Goal: Task Accomplishment & Management: Complete application form

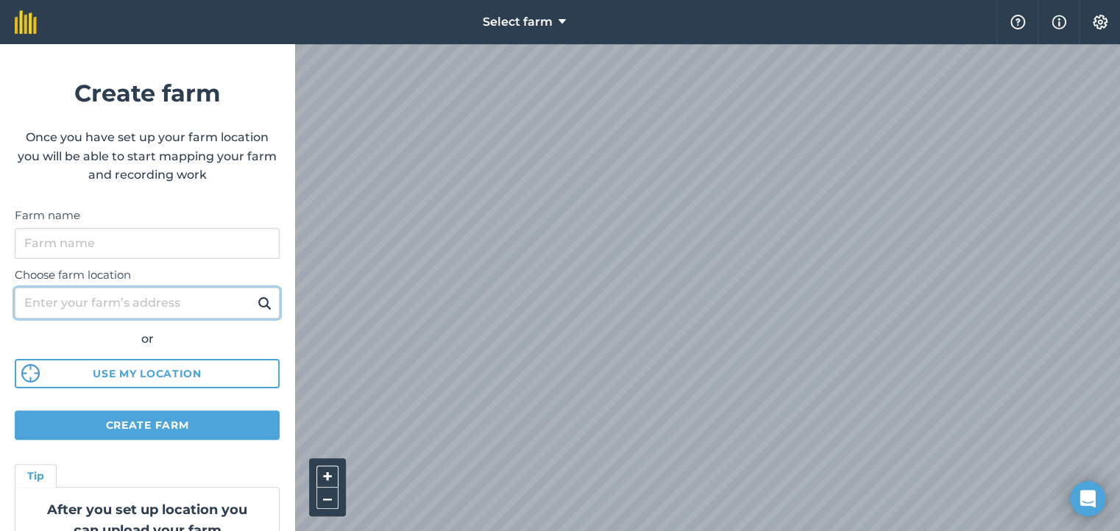
click at [173, 306] on input "Choose farm location" at bounding box center [147, 303] width 265 height 31
click at [107, 302] on input "Choose farm location" at bounding box center [147, 303] width 265 height 31
type input "w"
click at [255, 314] on input "36 waipipi road" at bounding box center [147, 303] width 265 height 31
type input "36 waipipi road"
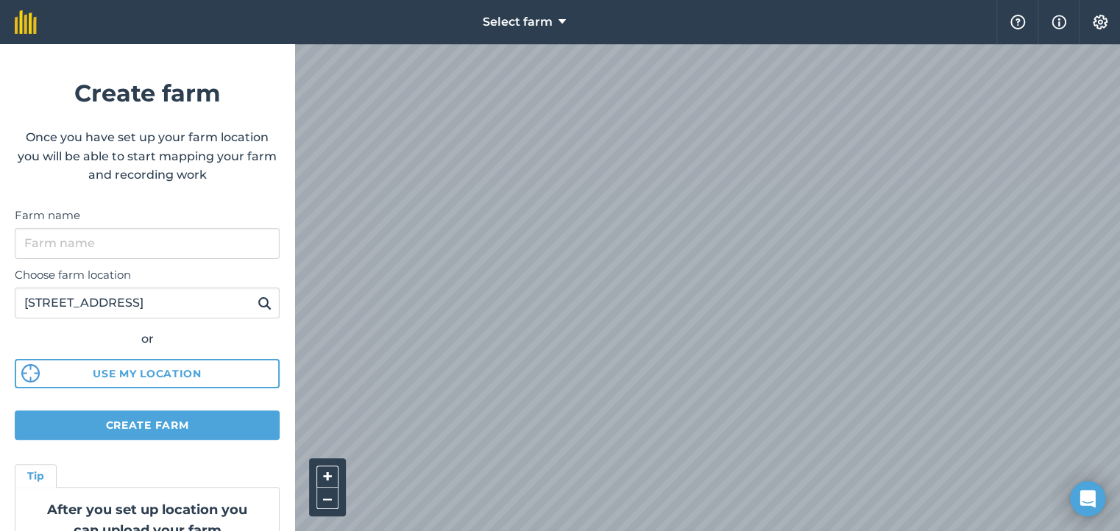
click at [258, 308] on img at bounding box center [265, 303] width 14 height 18
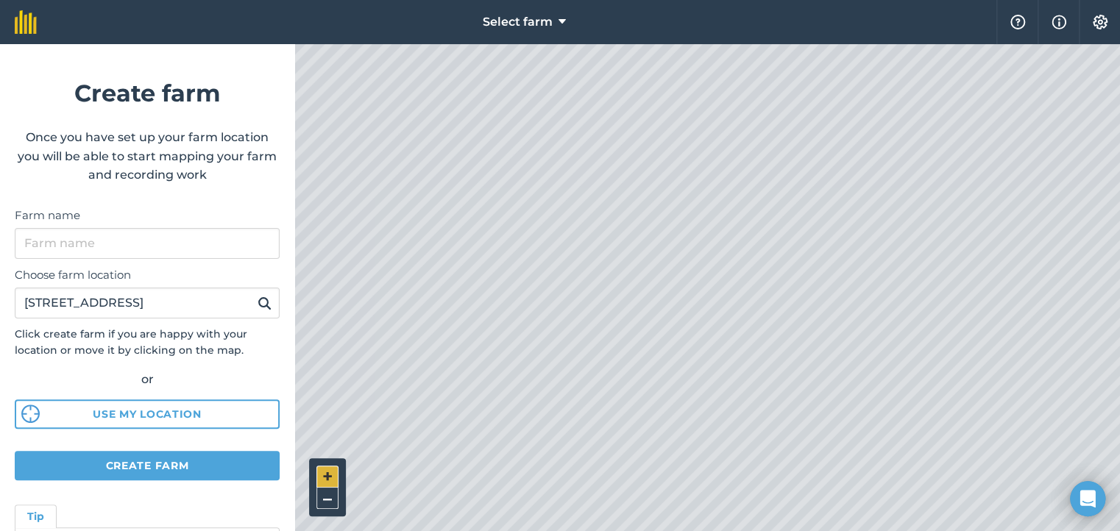
click at [324, 468] on button "+" at bounding box center [328, 477] width 22 height 22
click at [329, 484] on button "+" at bounding box center [328, 477] width 22 height 22
click at [322, 503] on button "–" at bounding box center [328, 498] width 22 height 21
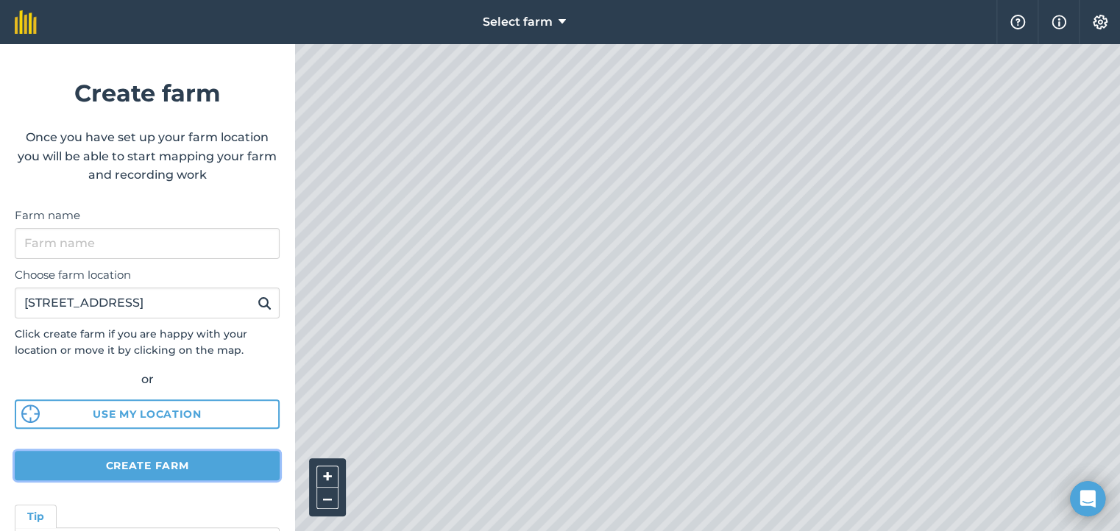
click at [209, 467] on button "Create farm" at bounding box center [147, 465] width 265 height 29
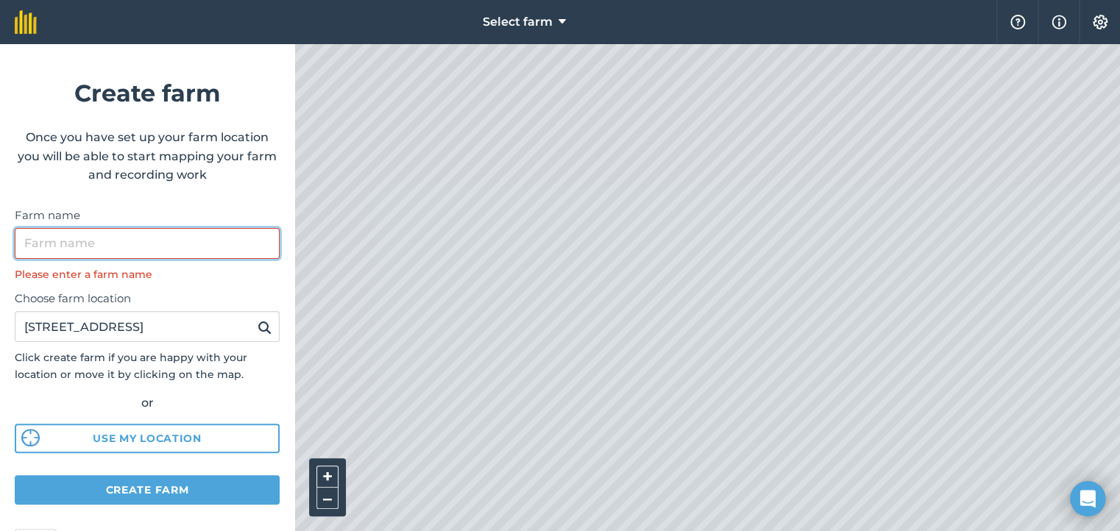
click at [97, 245] on input "Farm name" at bounding box center [147, 243] width 265 height 31
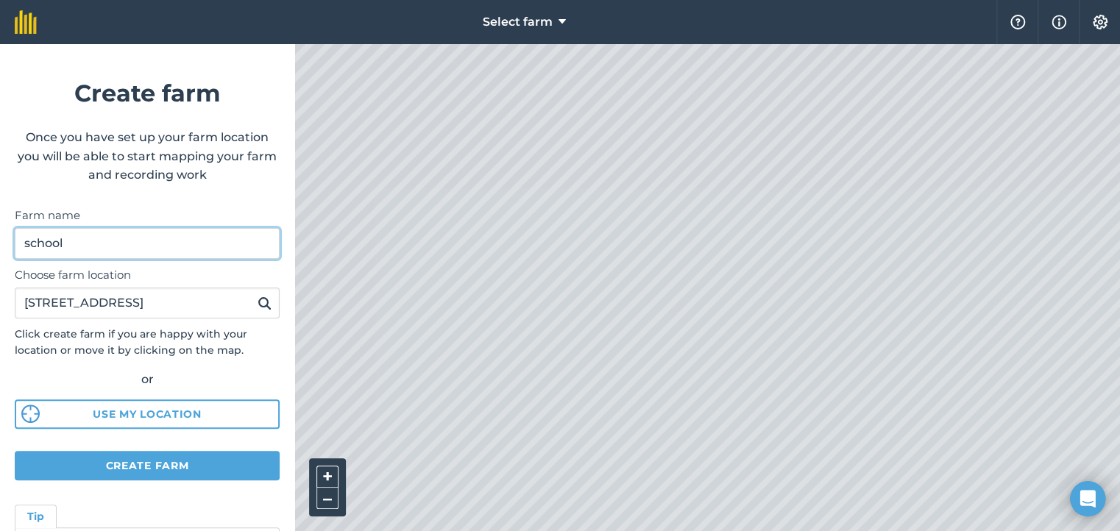
type input "school"
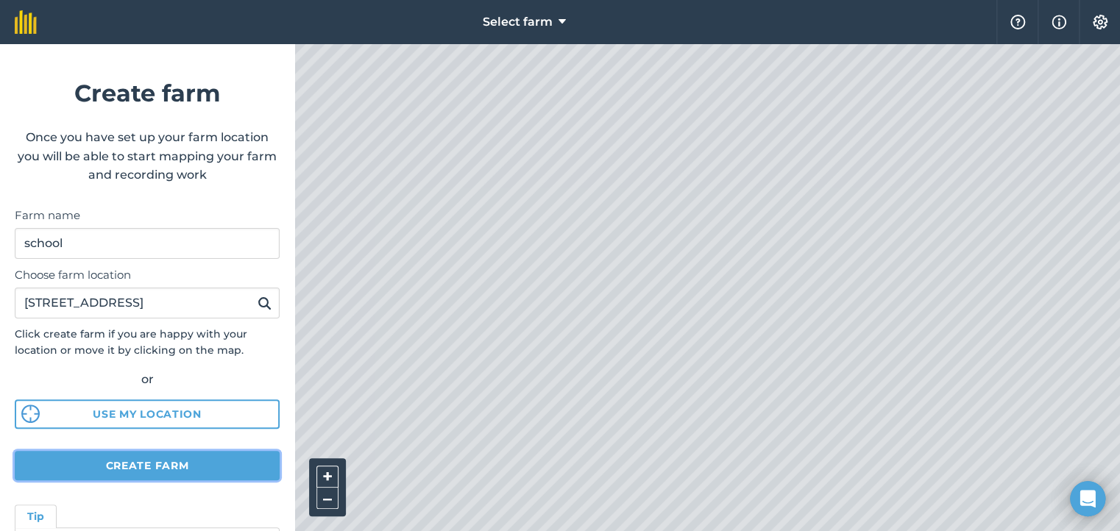
click at [165, 467] on button "Create farm" at bounding box center [147, 465] width 265 height 29
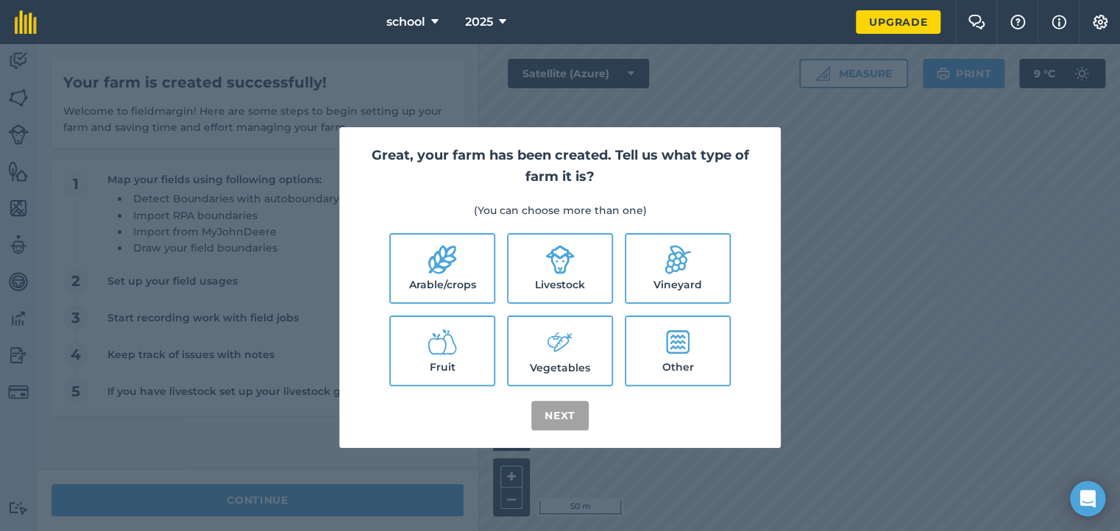
click at [683, 372] on label "Other" at bounding box center [677, 351] width 103 height 68
checkbox input "true"
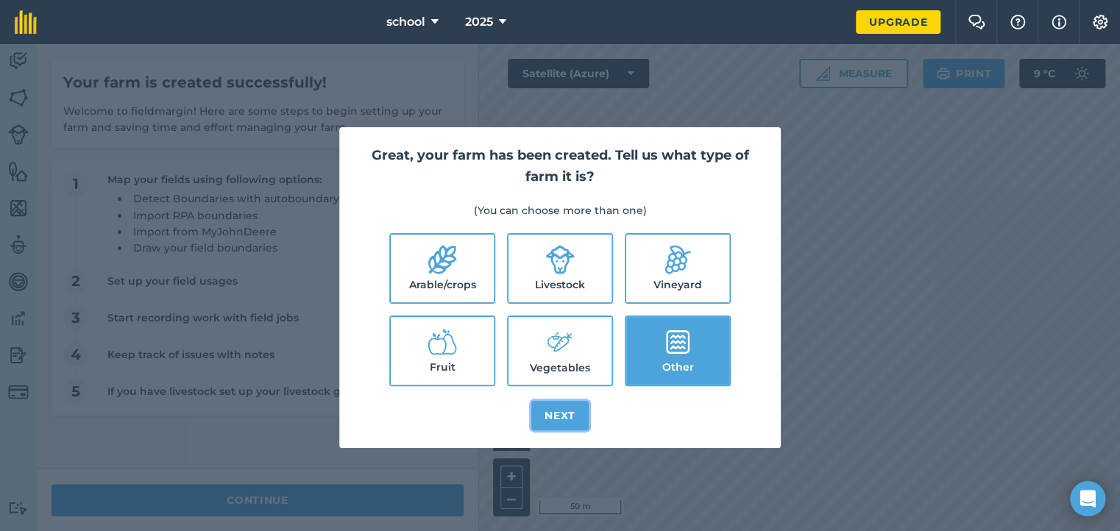
click at [559, 420] on button "Next" at bounding box center [559, 415] width 57 height 29
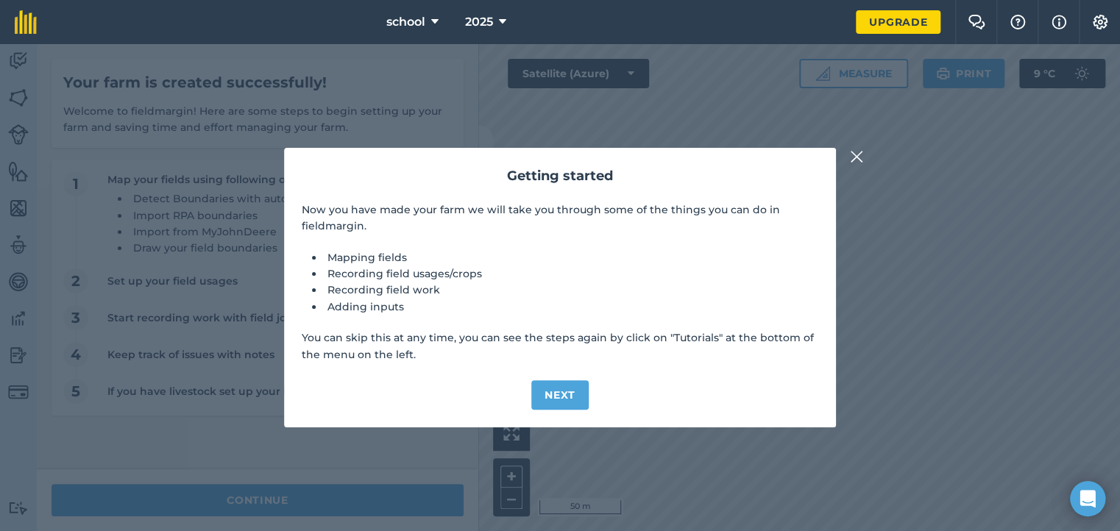
click at [559, 420] on div "Getting started Now you have made your farm we will take you through some of th…" at bounding box center [560, 288] width 552 height 280
click at [561, 400] on button "Next" at bounding box center [559, 395] width 57 height 29
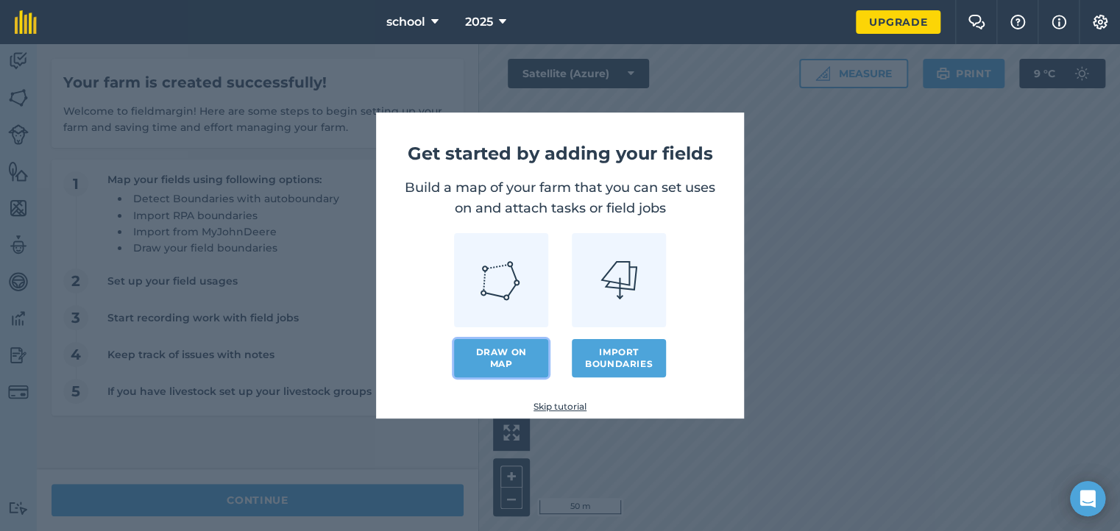
click at [512, 357] on link "Draw on map" at bounding box center [501, 358] width 94 height 38
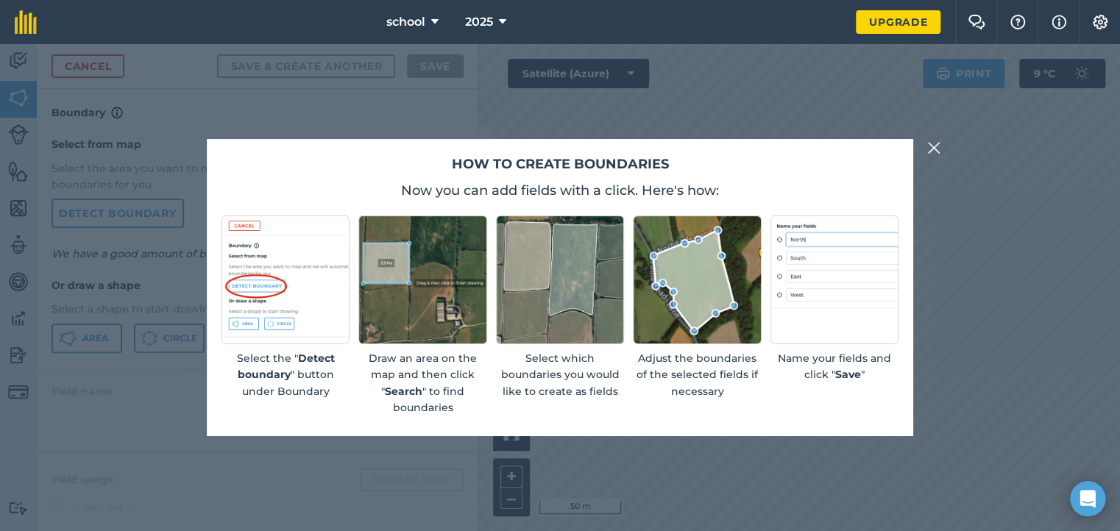
click at [941, 142] on button at bounding box center [934, 148] width 18 height 18
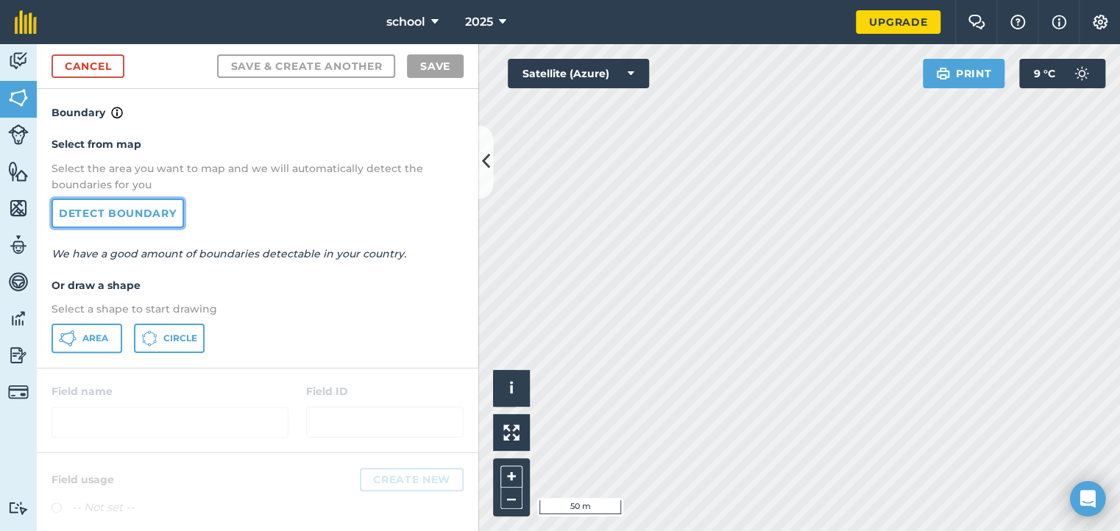
click at [118, 210] on link "Detect boundary" at bounding box center [118, 213] width 132 height 29
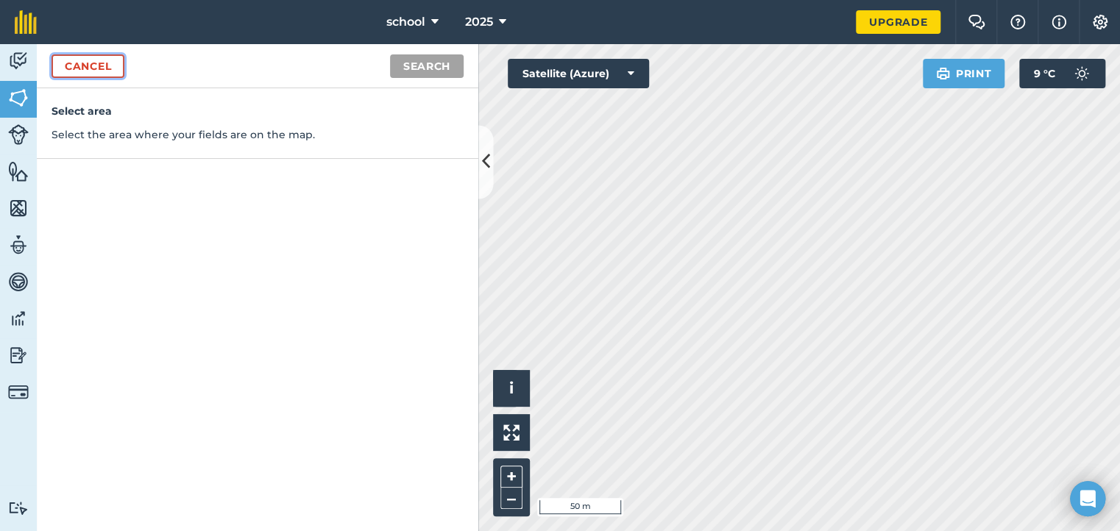
click at [106, 69] on link "Cancel" at bounding box center [88, 66] width 73 height 24
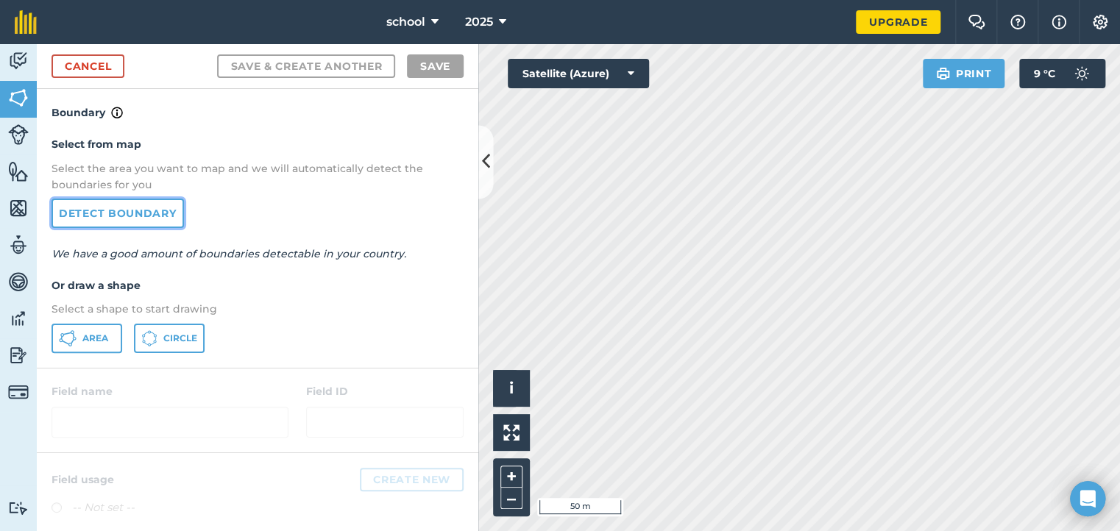
click at [149, 208] on link "Detect boundary" at bounding box center [118, 213] width 132 height 29
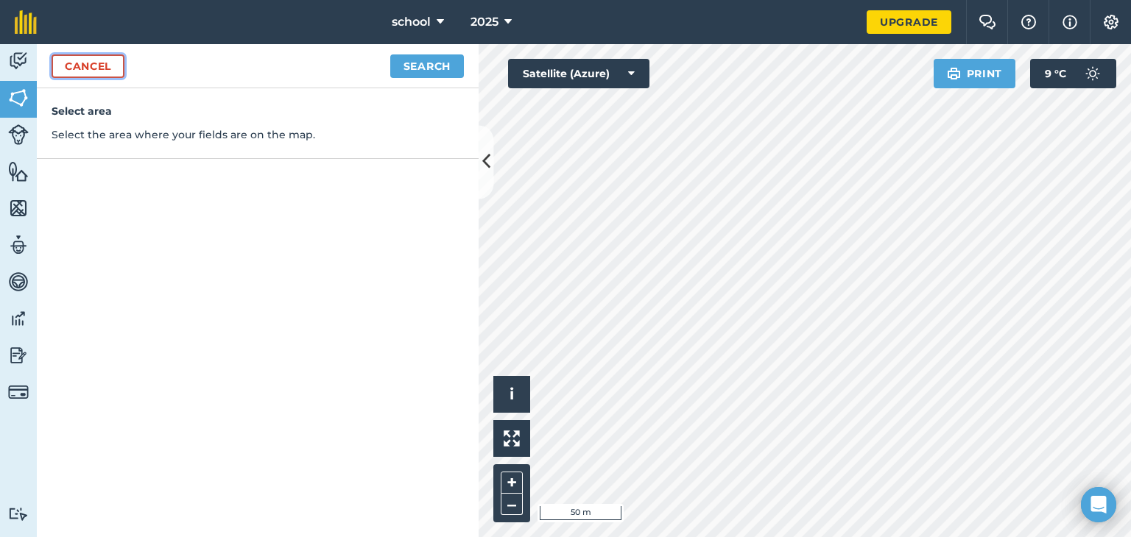
click at [88, 62] on link "Cancel" at bounding box center [88, 66] width 73 height 24
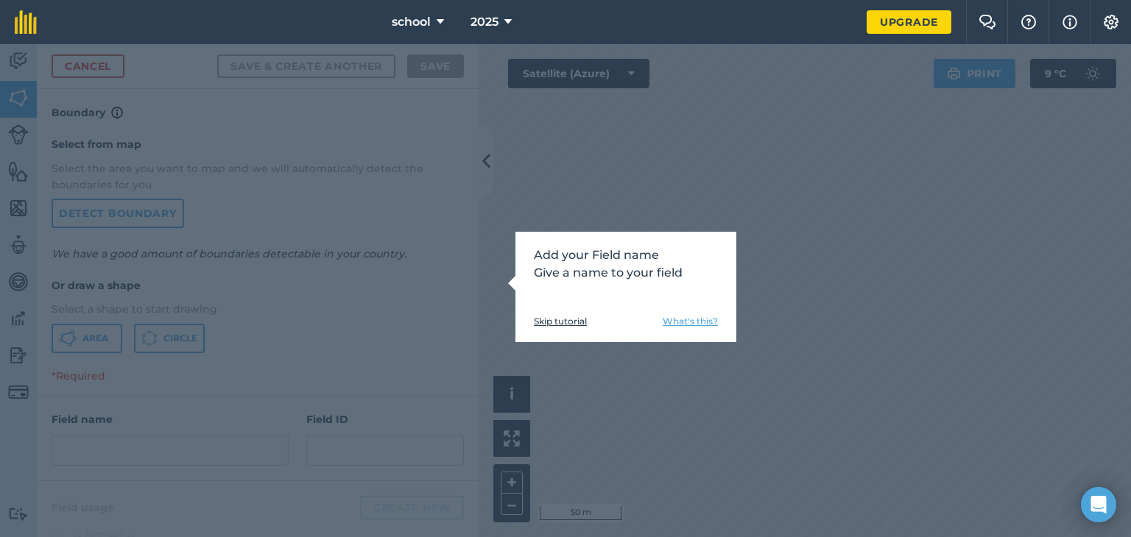
click at [536, 317] on link "Skip tutorial" at bounding box center [560, 322] width 53 height 12
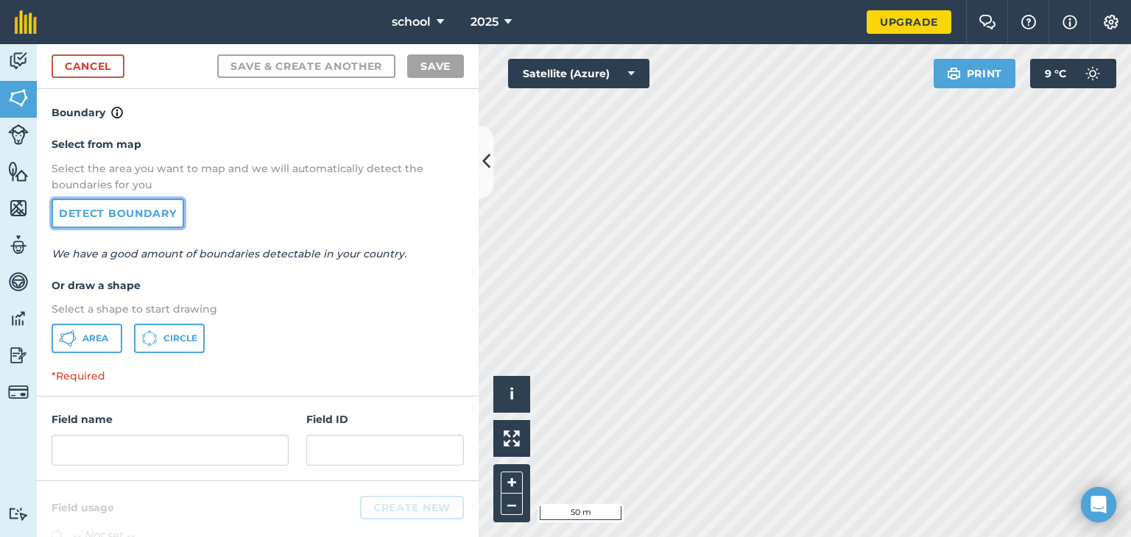
click at [128, 210] on link "Detect boundary" at bounding box center [118, 213] width 132 height 29
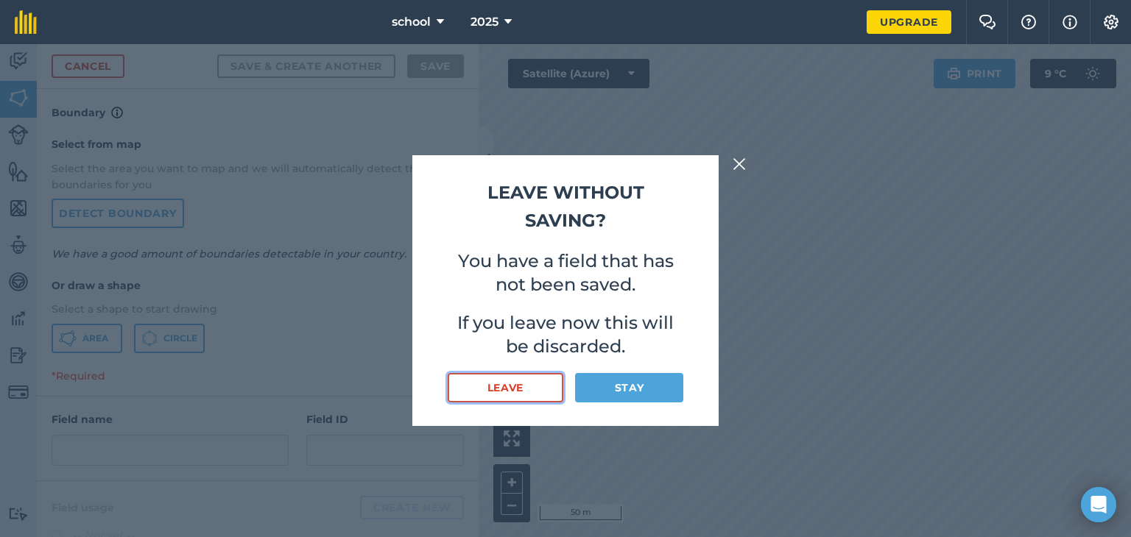
click at [530, 389] on button "Leave" at bounding box center [506, 387] width 116 height 29
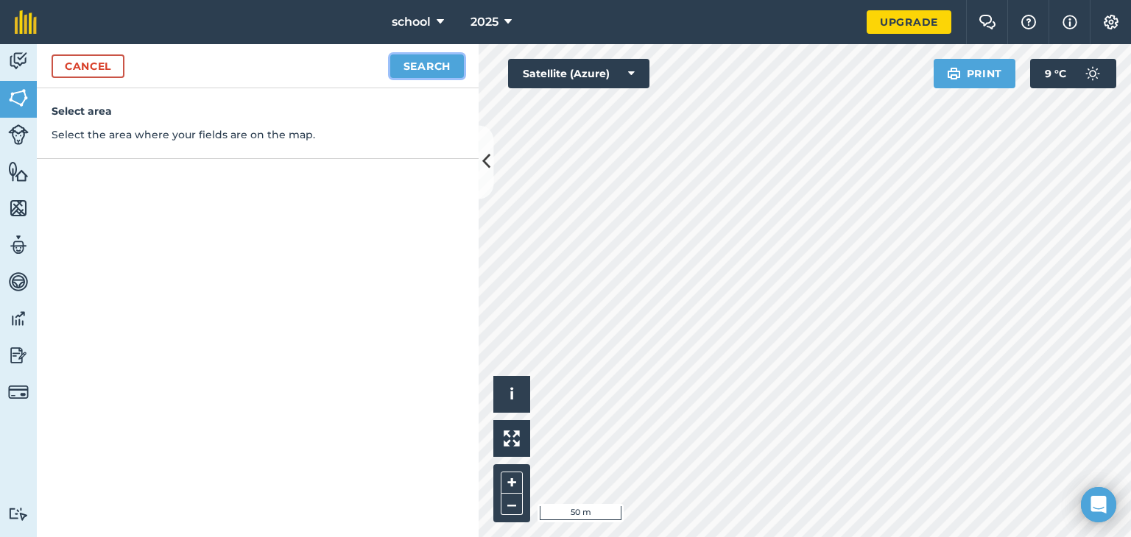
click at [423, 71] on button "Search" at bounding box center [427, 66] width 74 height 24
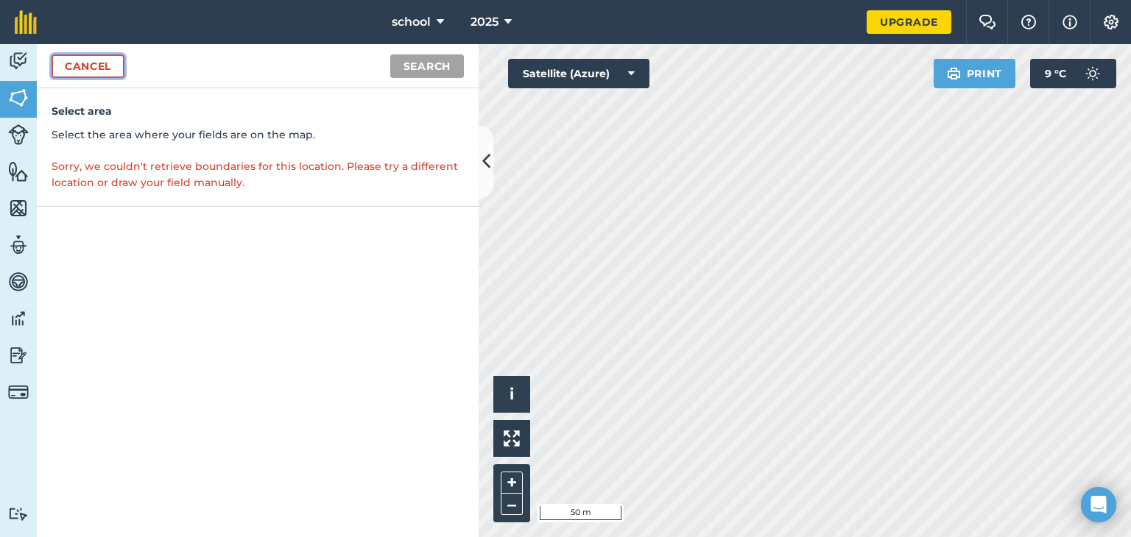
click at [77, 62] on link "Cancel" at bounding box center [88, 66] width 73 height 24
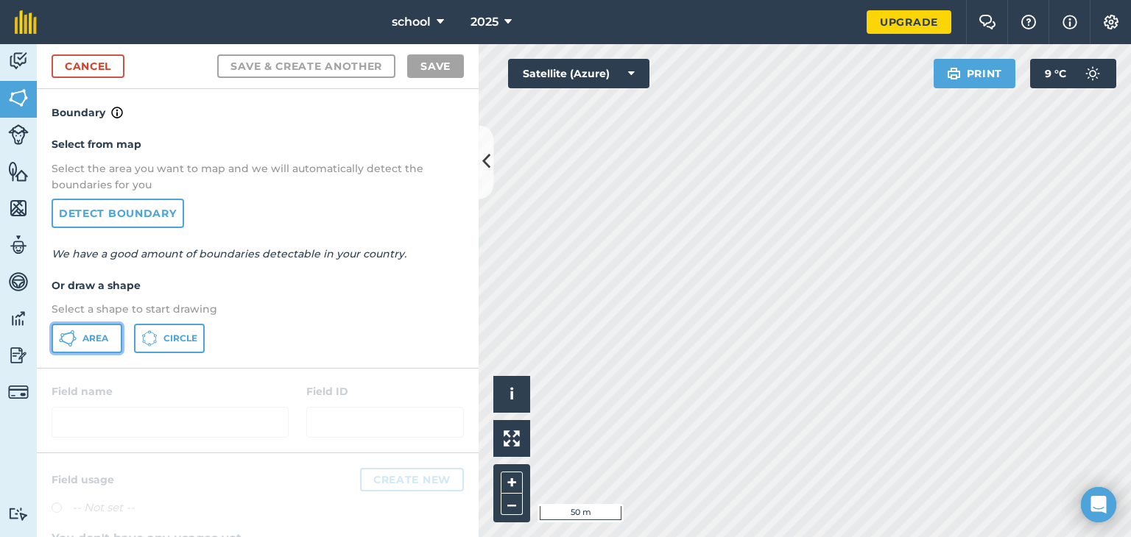
click at [71, 336] on icon at bounding box center [68, 339] width 18 height 18
click at [488, 170] on icon at bounding box center [486, 162] width 8 height 26
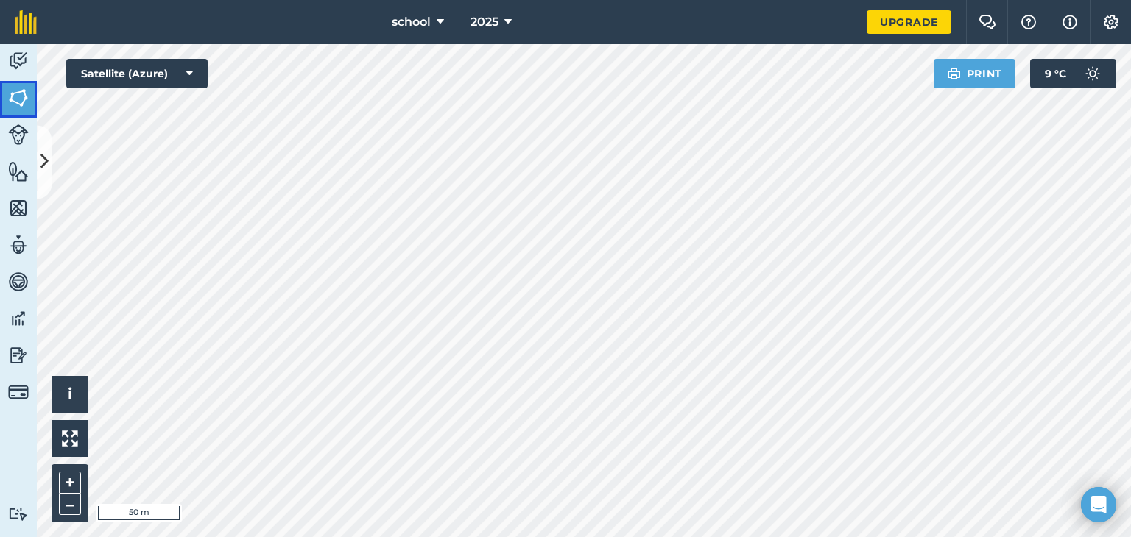
click at [27, 98] on img at bounding box center [18, 98] width 21 height 22
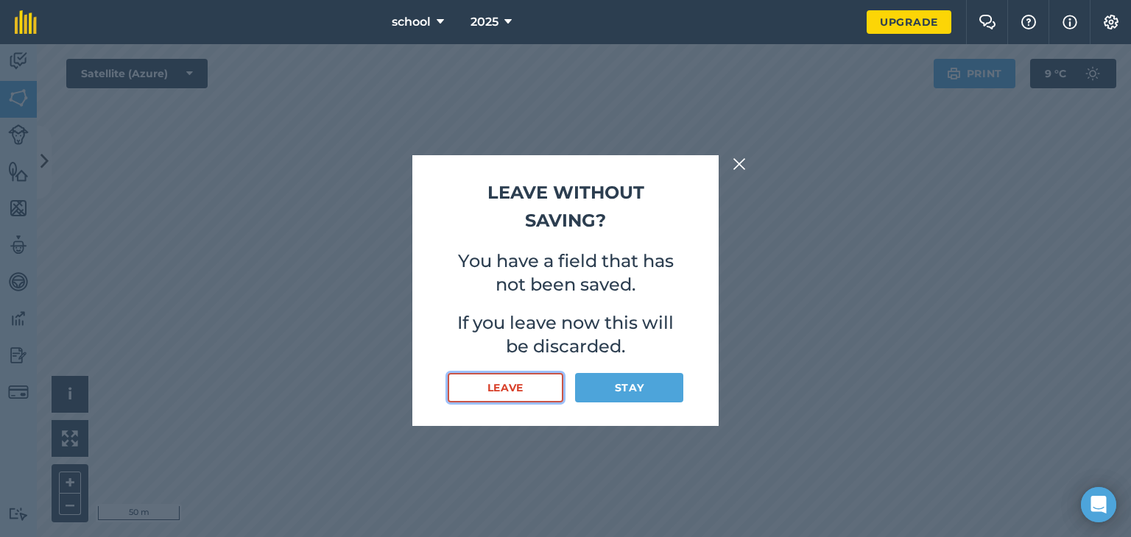
click at [524, 386] on button "Leave" at bounding box center [506, 387] width 116 height 29
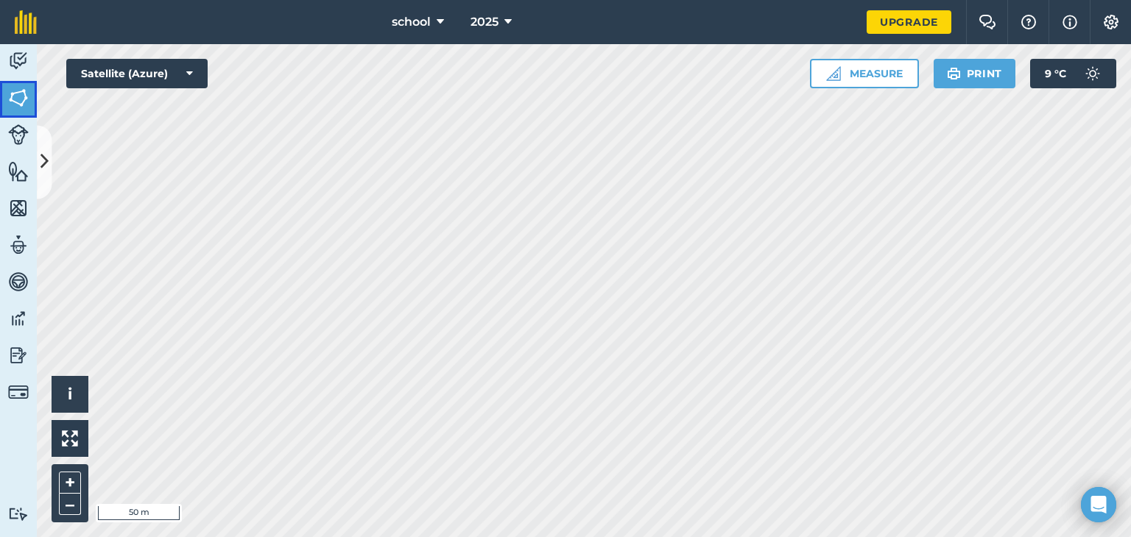
click at [21, 92] on img at bounding box center [18, 98] width 21 height 22
click at [13, 101] on img at bounding box center [18, 98] width 21 height 22
click at [20, 95] on img at bounding box center [18, 98] width 21 height 22
click at [21, 101] on img at bounding box center [18, 98] width 21 height 22
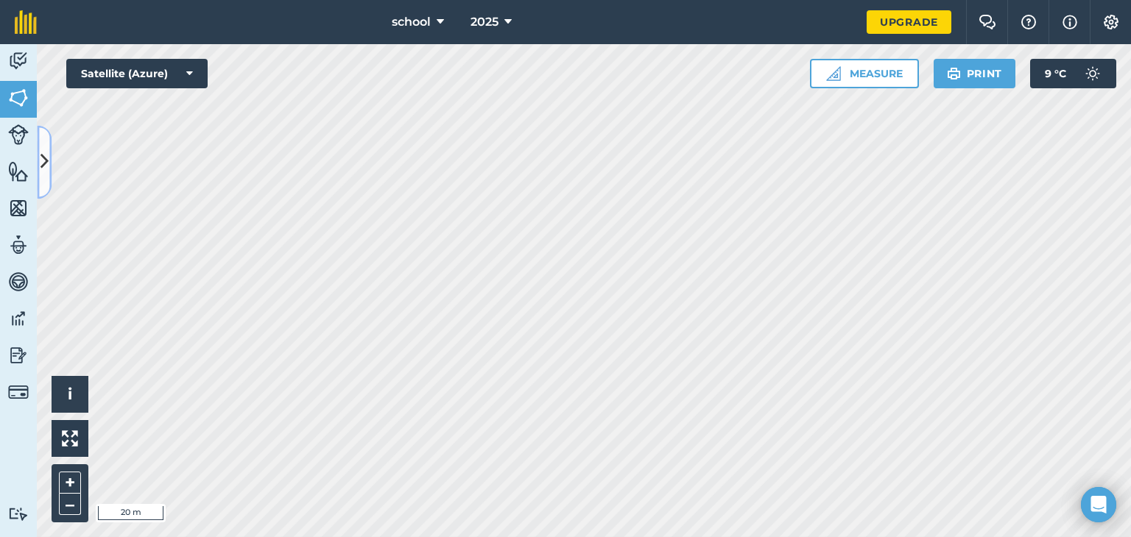
click at [50, 152] on button at bounding box center [44, 162] width 15 height 74
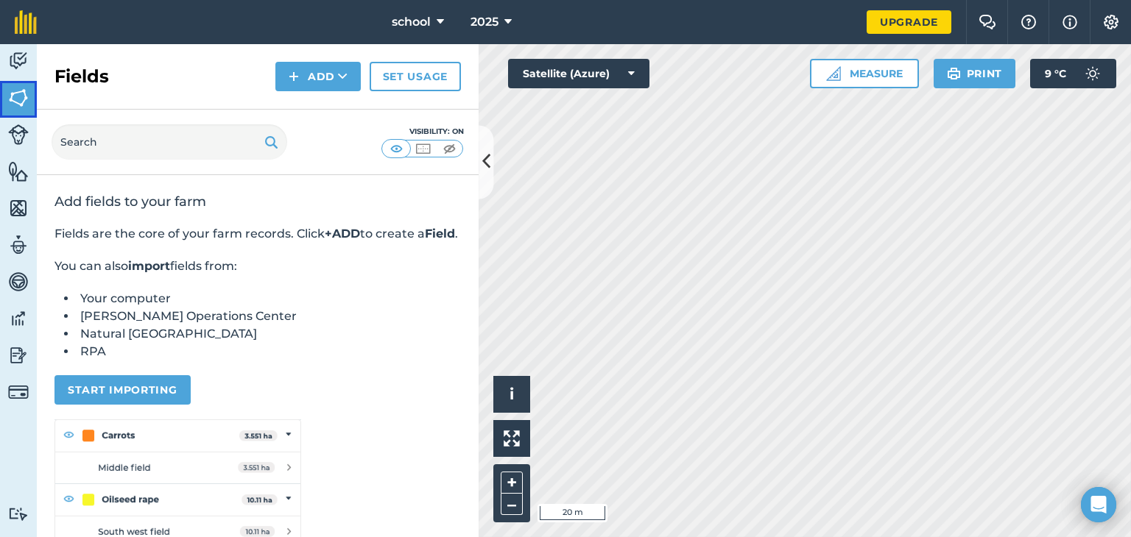
click at [19, 98] on img at bounding box center [18, 98] width 21 height 22
click at [297, 84] on img at bounding box center [294, 77] width 10 height 18
click at [315, 106] on link "Draw" at bounding box center [317, 109] width 81 height 32
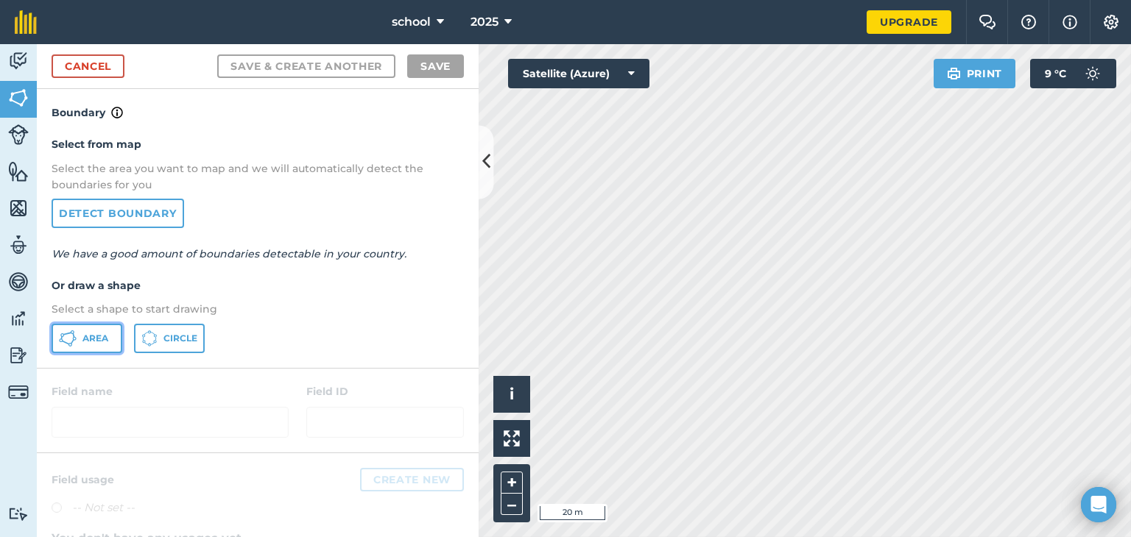
click at [91, 339] on span "Area" at bounding box center [95, 339] width 26 height 12
click at [480, 168] on button at bounding box center [485, 162] width 15 height 74
